Goal: Task Accomplishment & Management: Use online tool/utility

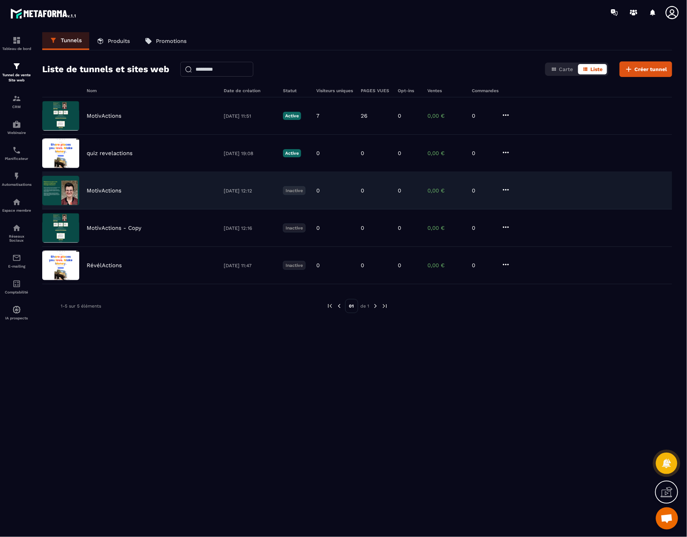
click at [101, 190] on p "MotivActions" at bounding box center [104, 190] width 35 height 7
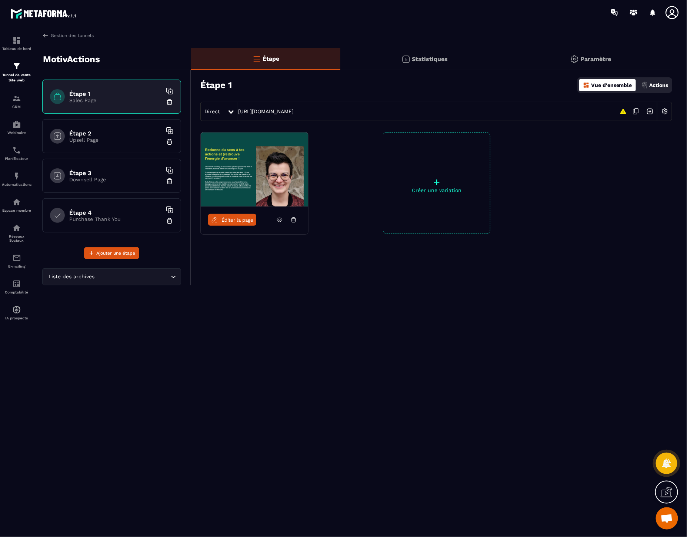
click at [239, 220] on span "Éditer la page" at bounding box center [237, 220] width 32 height 6
